Goal: Information Seeking & Learning: Learn about a topic

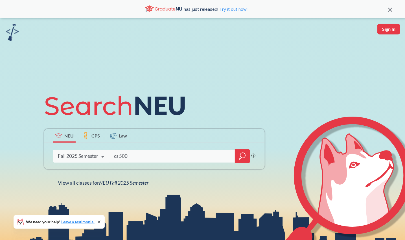
type input "cs 5001"
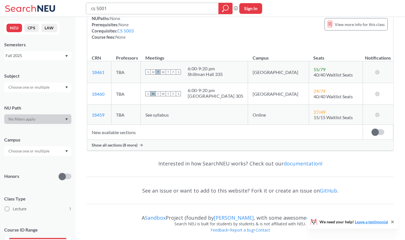
scroll to position [81, 0]
click at [139, 141] on div "Show all sections (8 more)" at bounding box center [240, 144] width 306 height 11
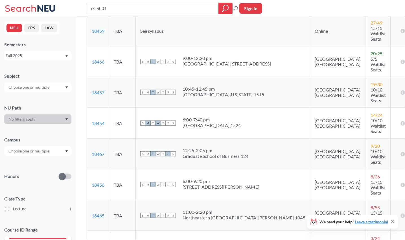
scroll to position [181, 0]
click at [165, 11] on input "cs 5001" at bounding box center [153, 9] width 124 height 10
type input "info 5002"
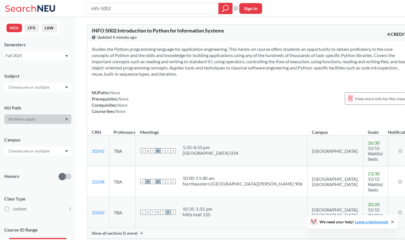
click at [136, 231] on span "Show all sections (5 more)" at bounding box center [115, 233] width 46 height 5
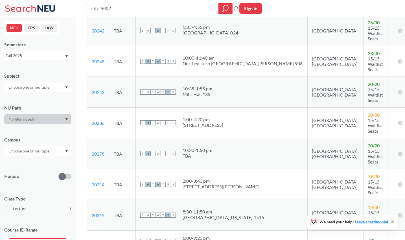
scroll to position [120, 0]
click at [124, 8] on input "info 5002" at bounding box center [153, 9] width 124 height 10
type input "i"
type input "cs 5001"
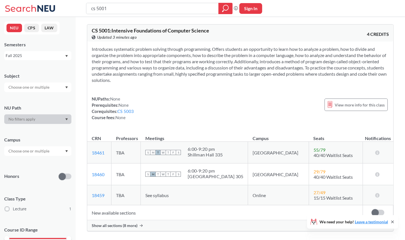
click at [137, 222] on div "Show all sections (8 more)" at bounding box center [240, 225] width 306 height 11
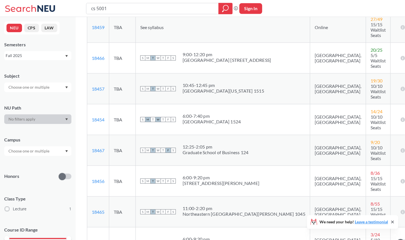
scroll to position [197, 0]
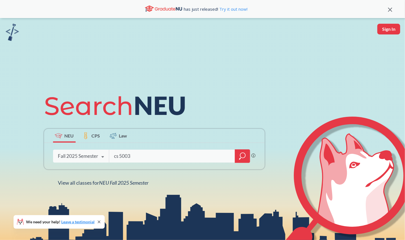
type input "cs 5003"
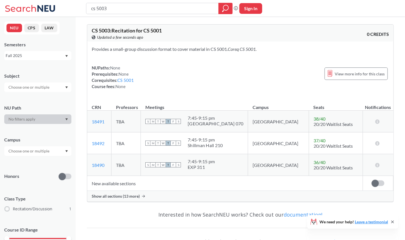
click at [144, 196] on icon at bounding box center [143, 196] width 3 height 3
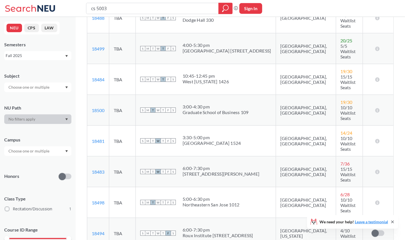
scroll to position [262, 0]
click at [123, 11] on input "cs 5003" at bounding box center [153, 9] width 124 height 10
type input "cs 5002"
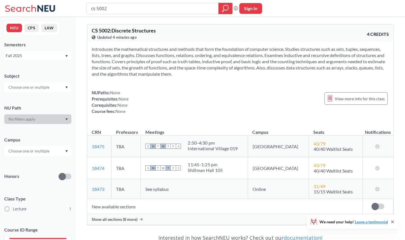
click at [125, 220] on span "Show all sections (8 more)" at bounding box center [115, 219] width 46 height 5
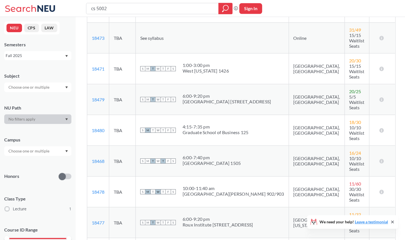
scroll to position [175, 0]
